Goal: Entertainment & Leisure: Consume media (video, audio)

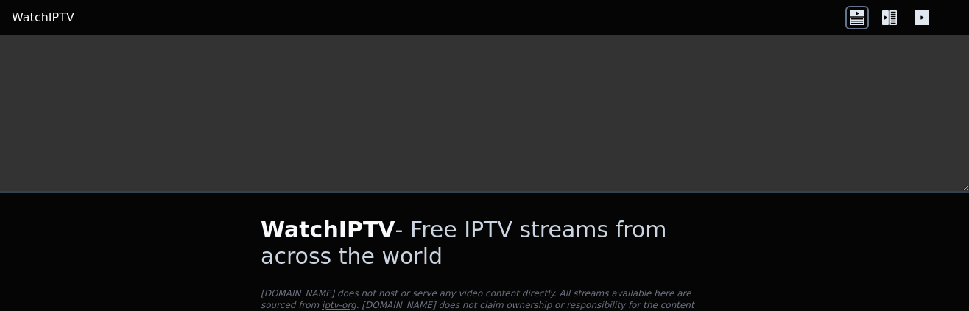
scroll to position [368, 0]
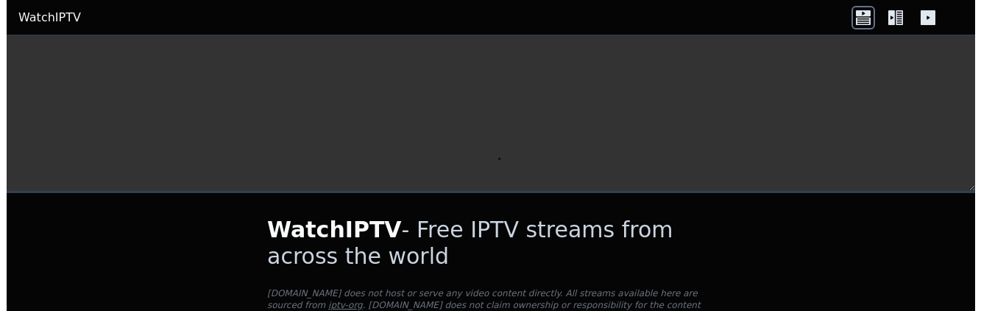
scroll to position [147, 0]
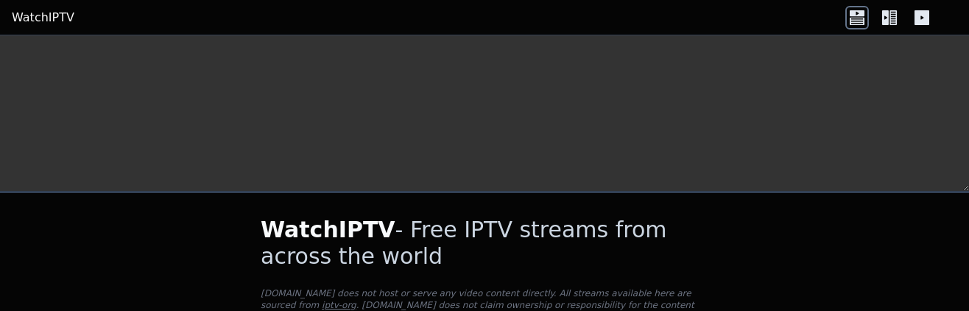
scroll to position [442, 0]
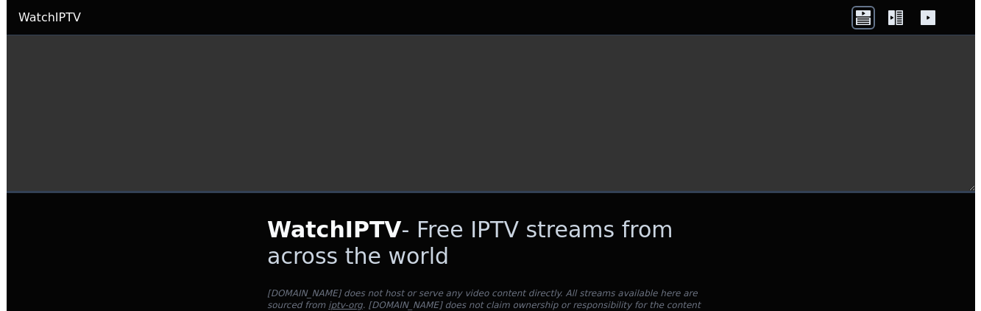
scroll to position [74, 0]
